Goal: Information Seeking & Learning: Find specific page/section

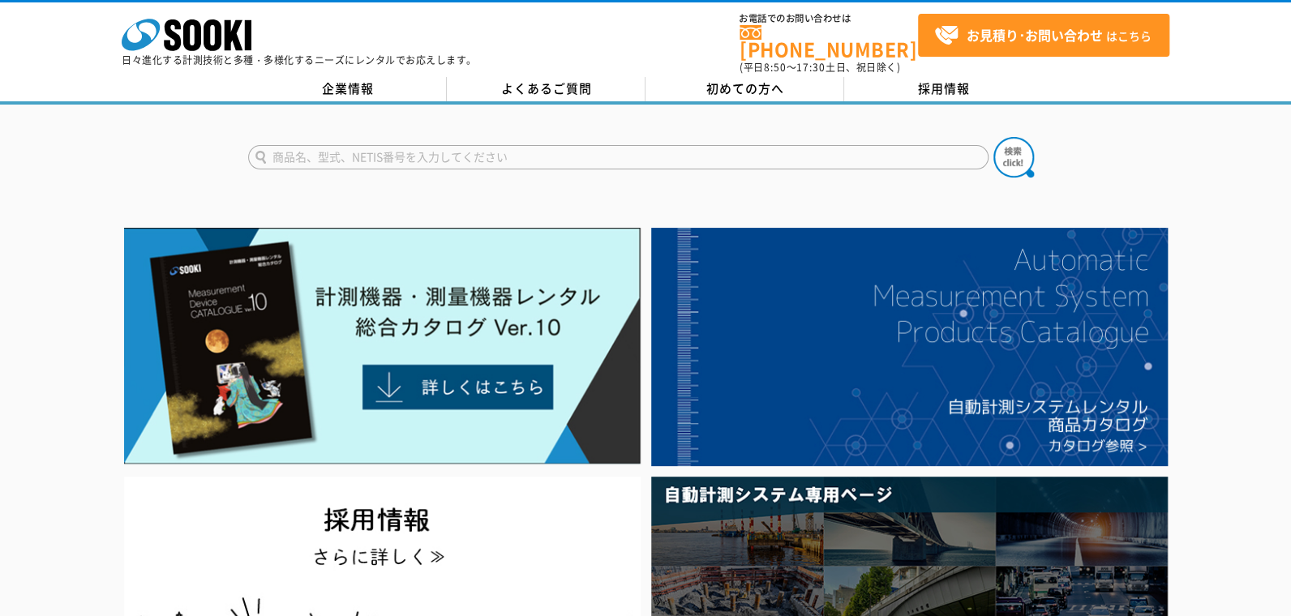
click at [460, 150] on input "text" at bounding box center [618, 157] width 740 height 24
type input "ぷ"
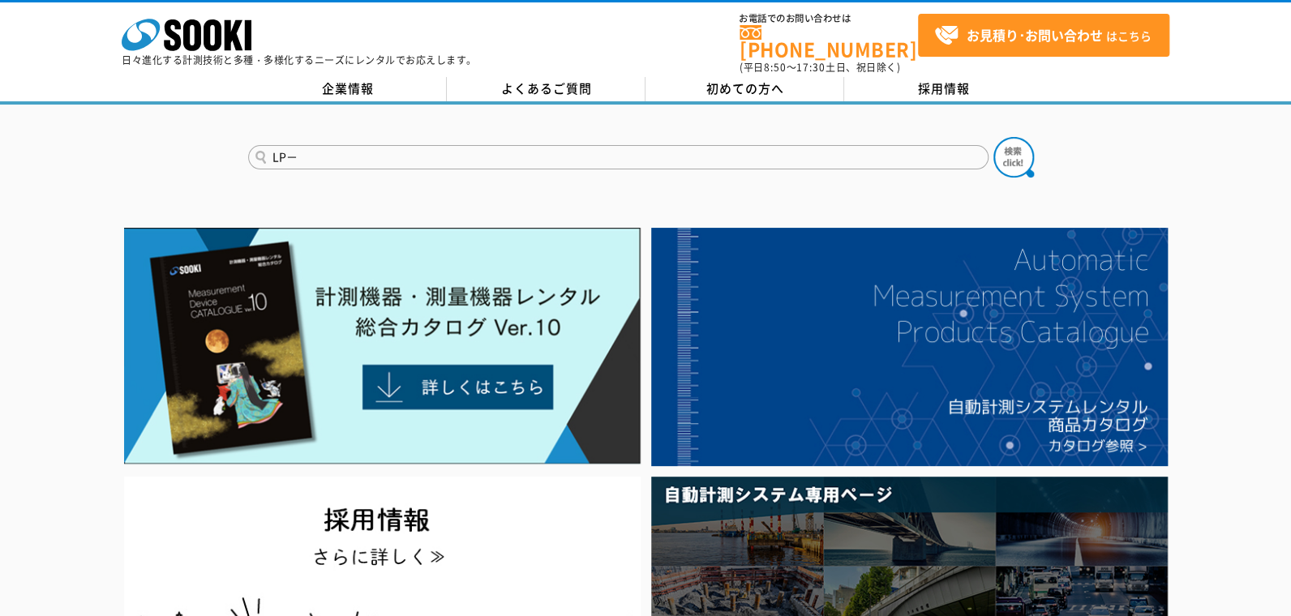
click at [546, 145] on input "LP－" at bounding box center [618, 157] width 740 height 24
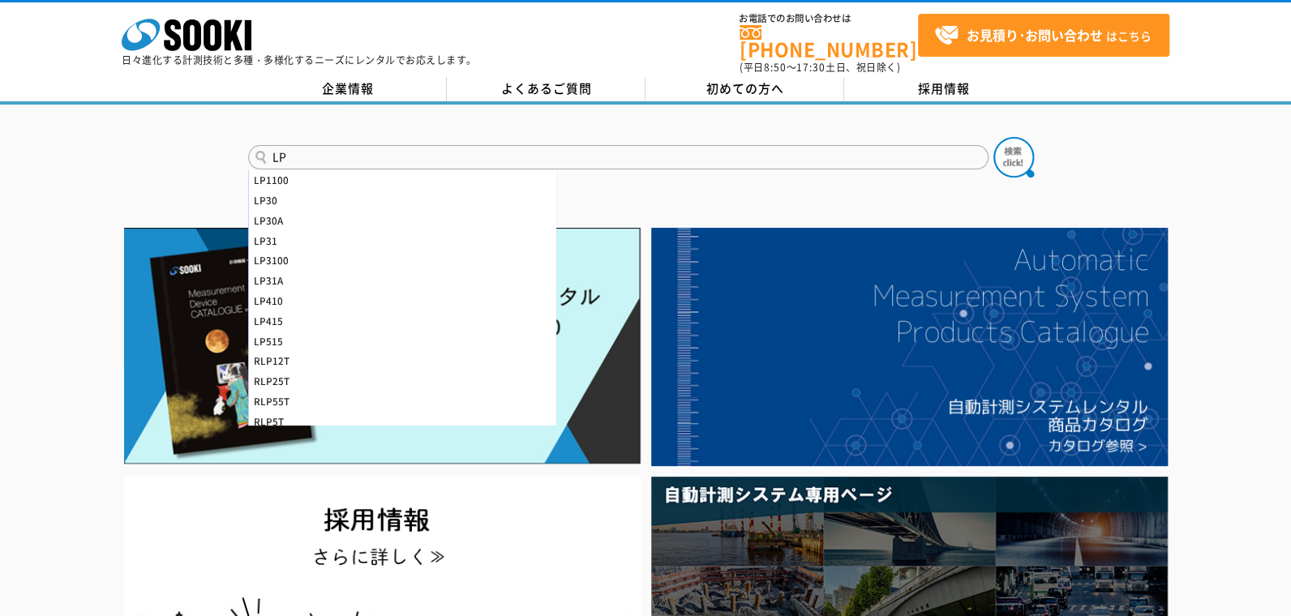
type input "L"
type input "ｌ"
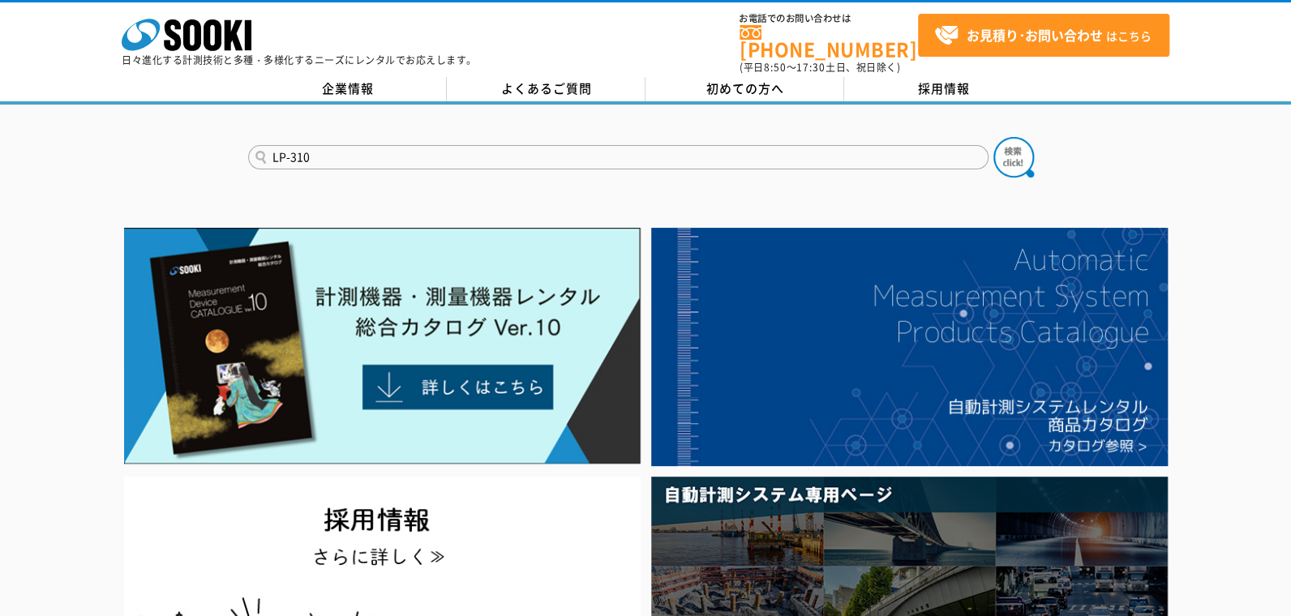
type input "LP-310"
click at [993, 137] on button at bounding box center [1013, 157] width 41 height 41
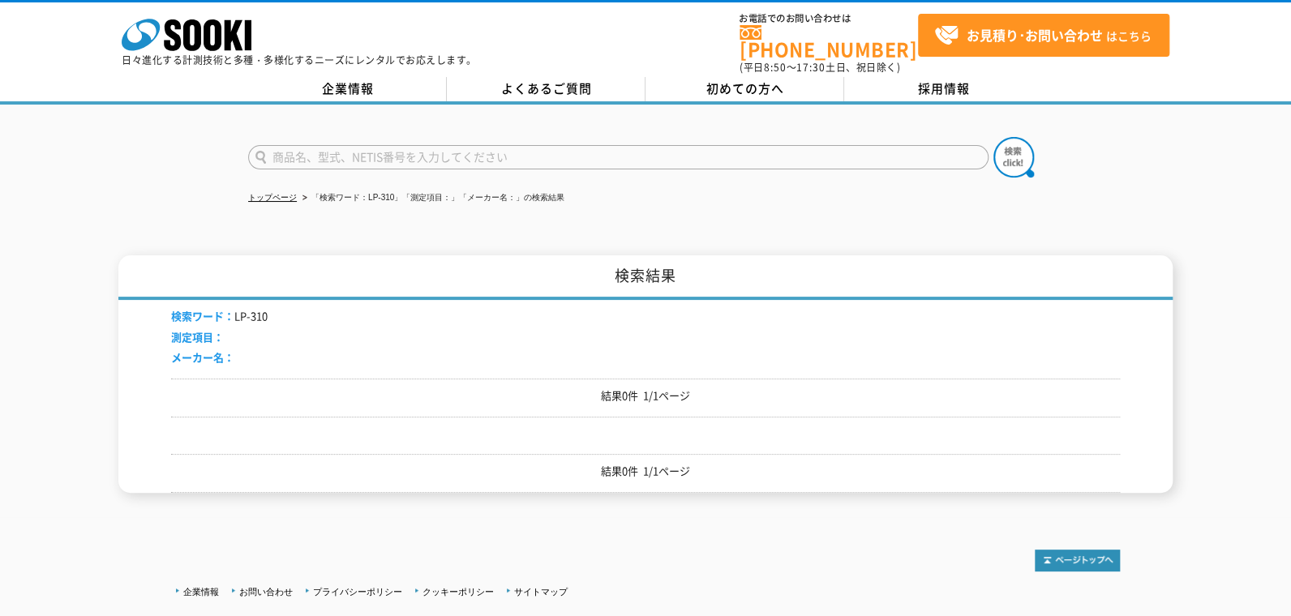
click at [627, 146] on input "text" at bounding box center [618, 157] width 740 height 24
type input "商品名、型式、NETIS番号を入力してください"
click at [672, 145] on input "text" at bounding box center [618, 157] width 740 height 24
type input "平坦性"
click at [993, 137] on button at bounding box center [1013, 157] width 41 height 41
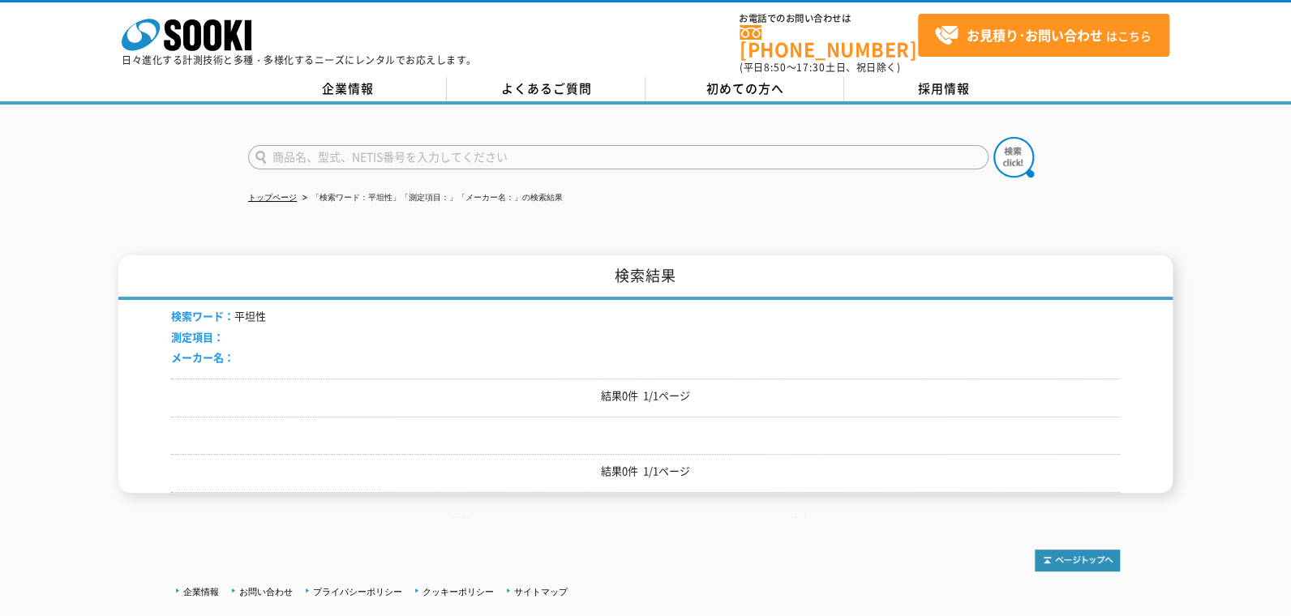
click at [447, 151] on input "text" at bounding box center [618, 157] width 740 height 24
type input "商品名、型式、NETIS番号を入力してください"
